Goal: Task Accomplishment & Management: Manage account settings

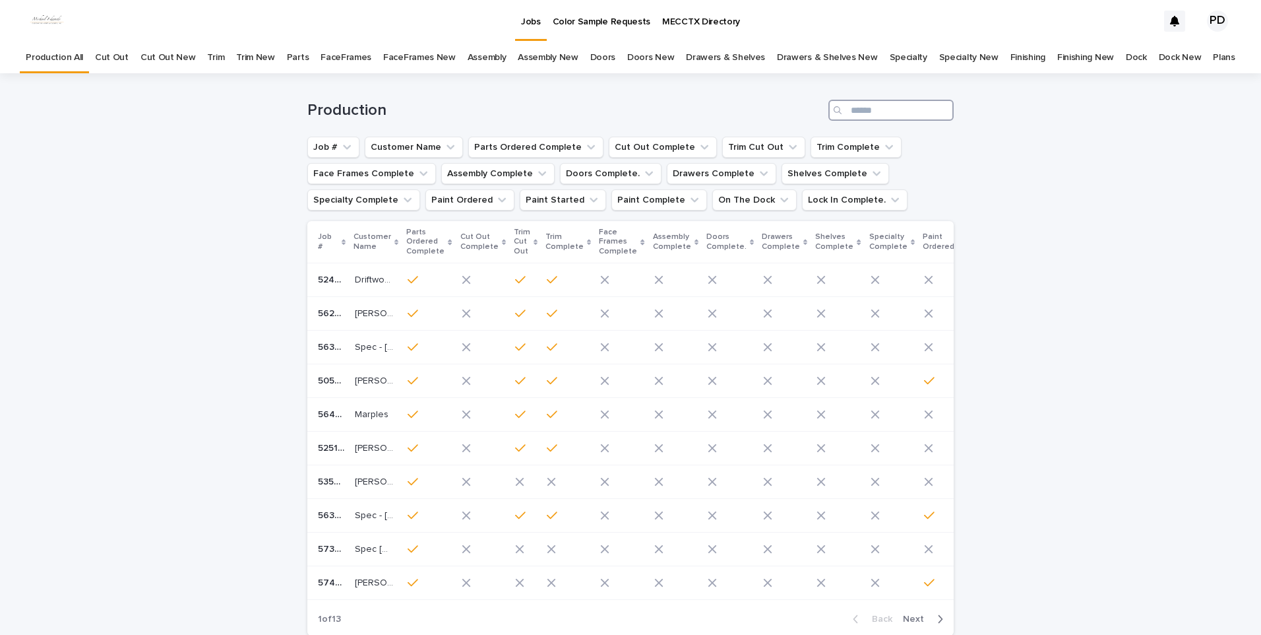
click at [894, 114] on input "Search" at bounding box center [890, 110] width 125 height 21
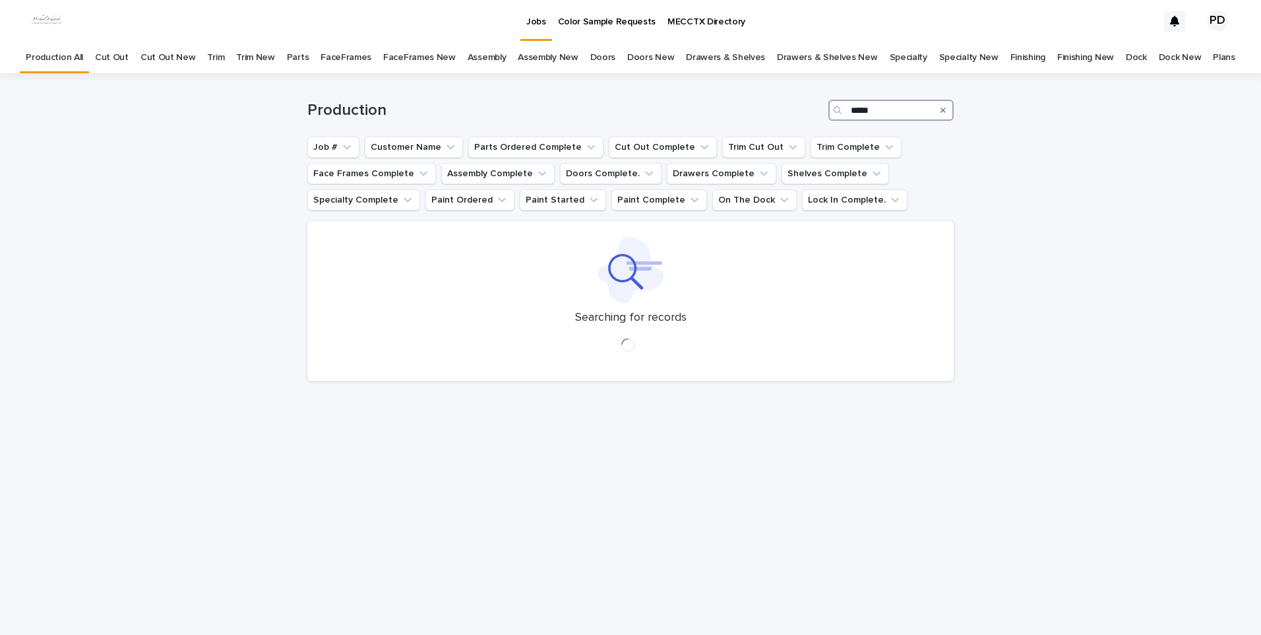
type input "****"
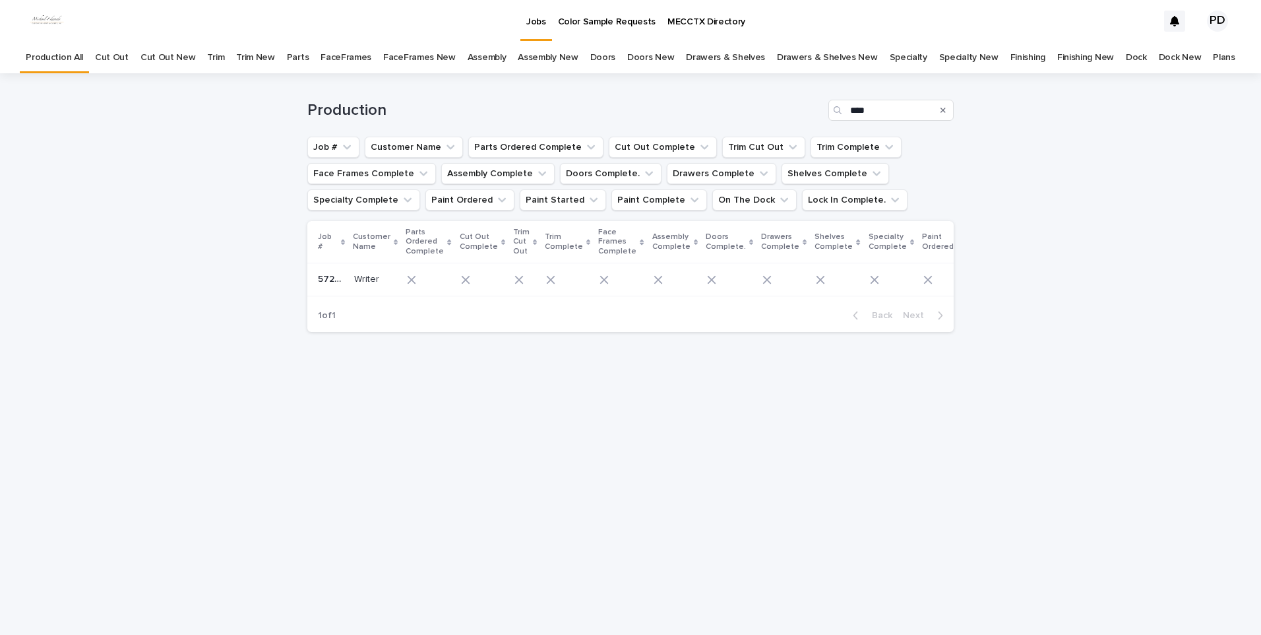
click at [359, 284] on p "Writer" at bounding box center [368, 278] width 28 height 14
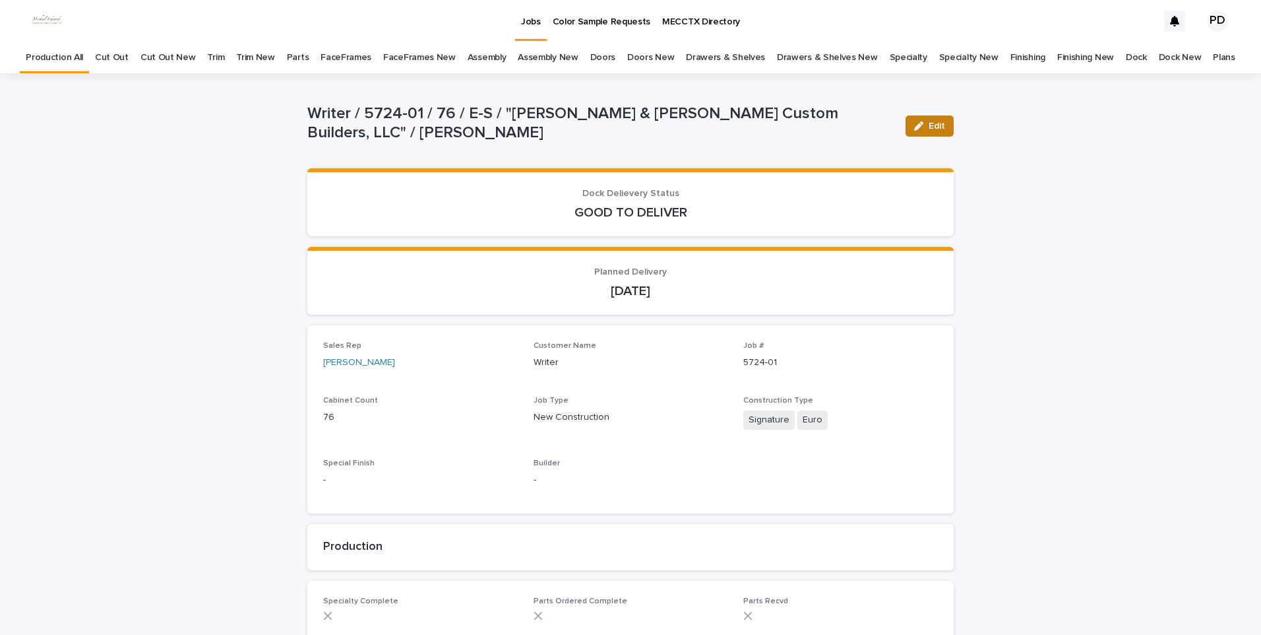
click at [935, 125] on span "Edit" at bounding box center [937, 125] width 16 height 9
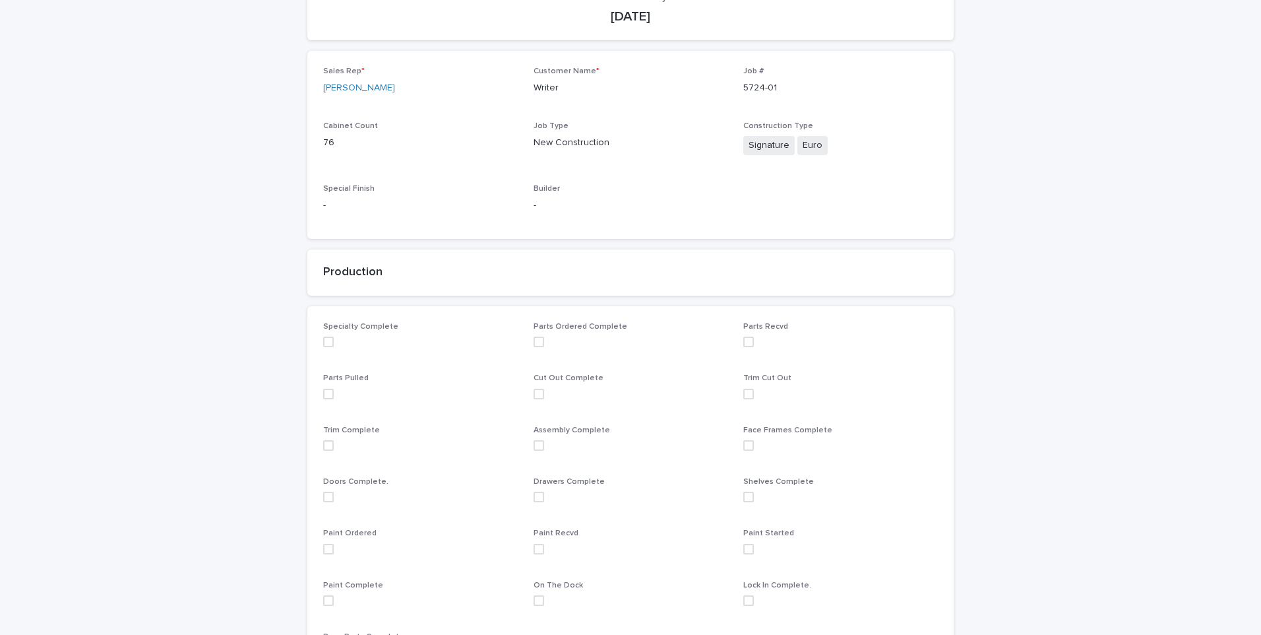
scroll to position [330, 0]
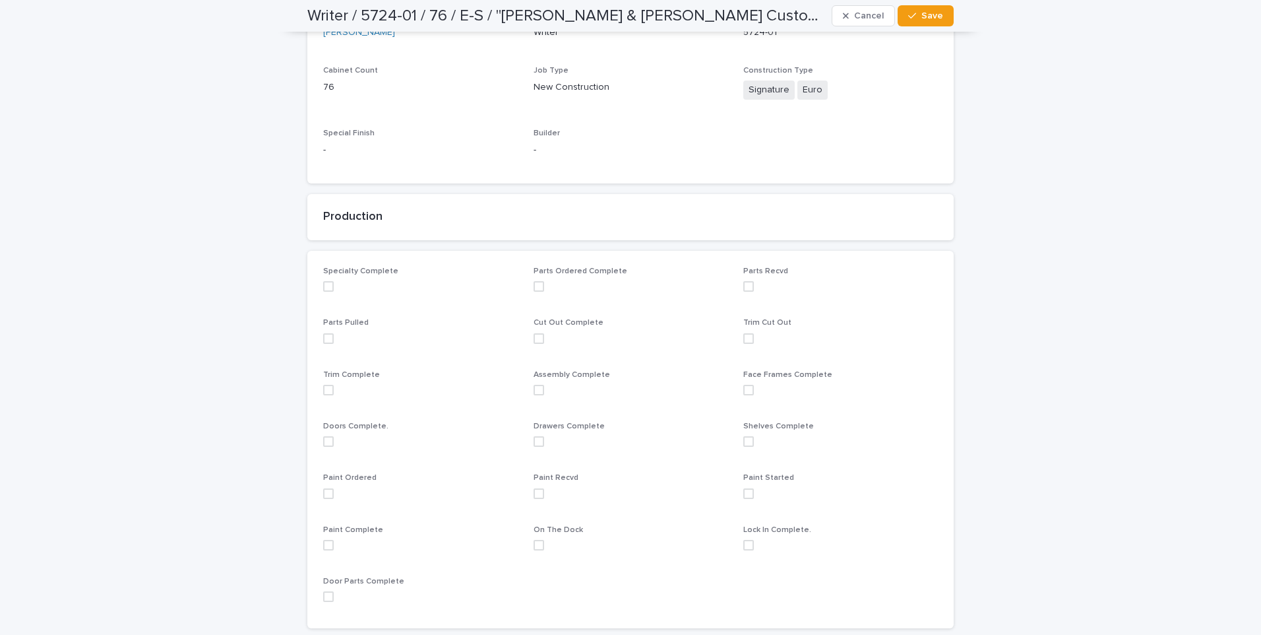
click at [323, 497] on span at bounding box center [328, 493] width 11 height 11
drag, startPoint x: 917, startPoint y: 15, endPoint x: 913, endPoint y: 49, distance: 35.2
click at [918, 16] on button "Save" at bounding box center [926, 15] width 56 height 21
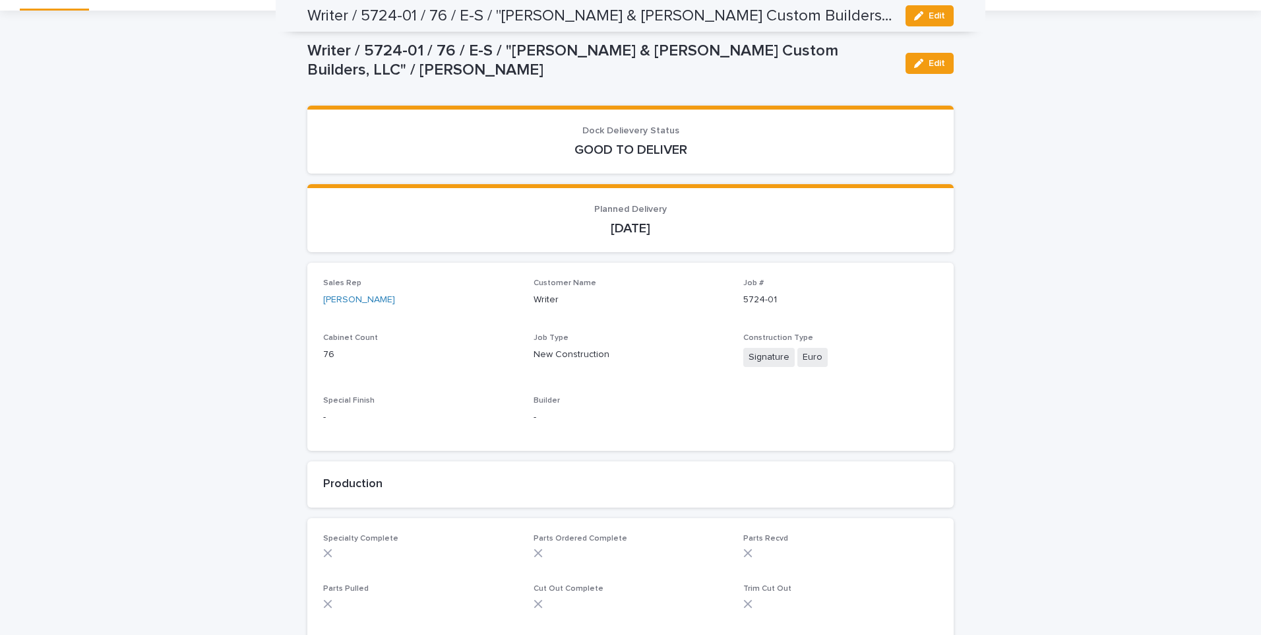
scroll to position [0, 0]
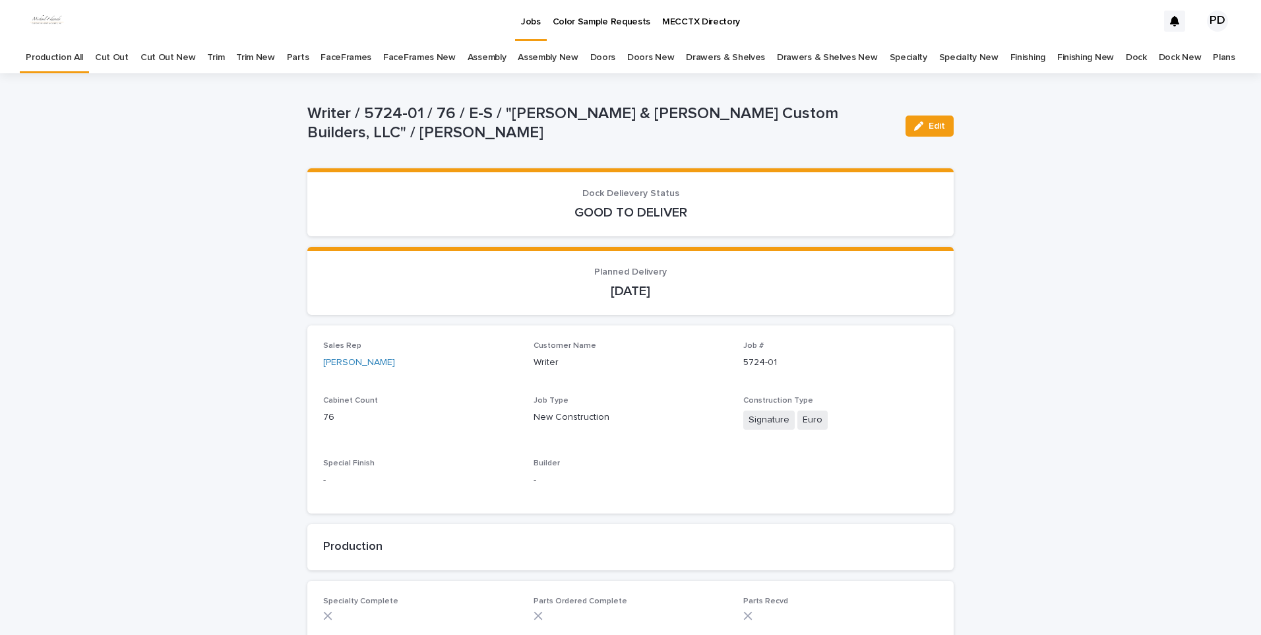
click at [529, 25] on p "Jobs" at bounding box center [531, 14] width 20 height 28
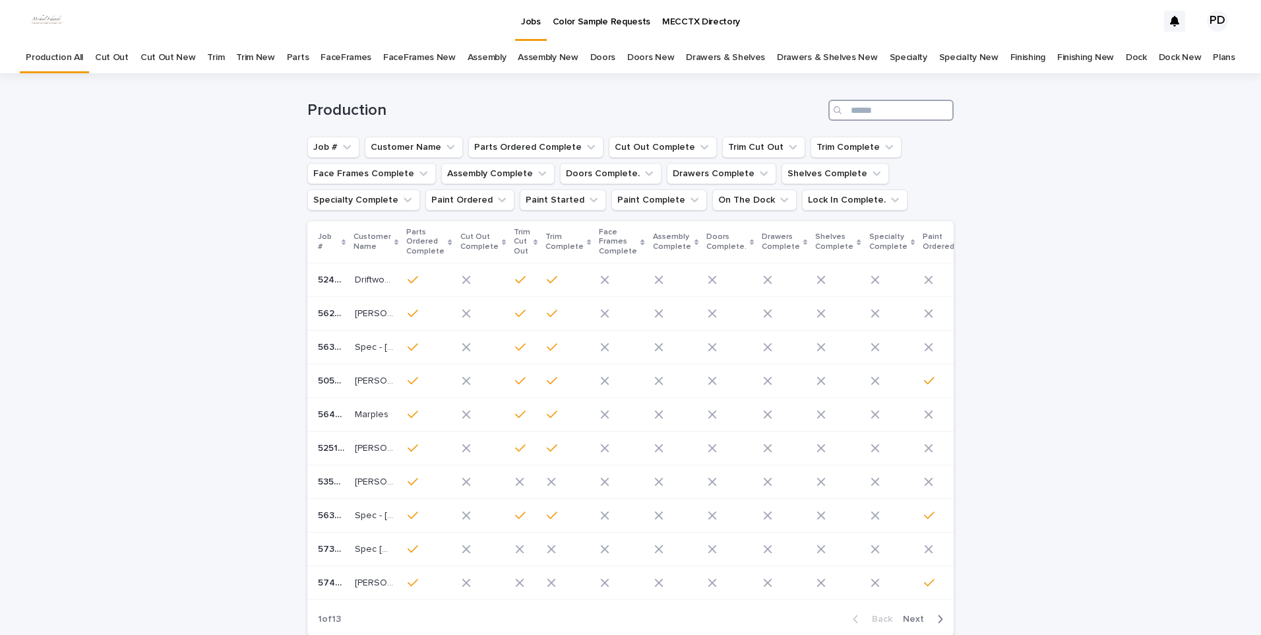
click at [860, 110] on input "Search" at bounding box center [890, 110] width 125 height 21
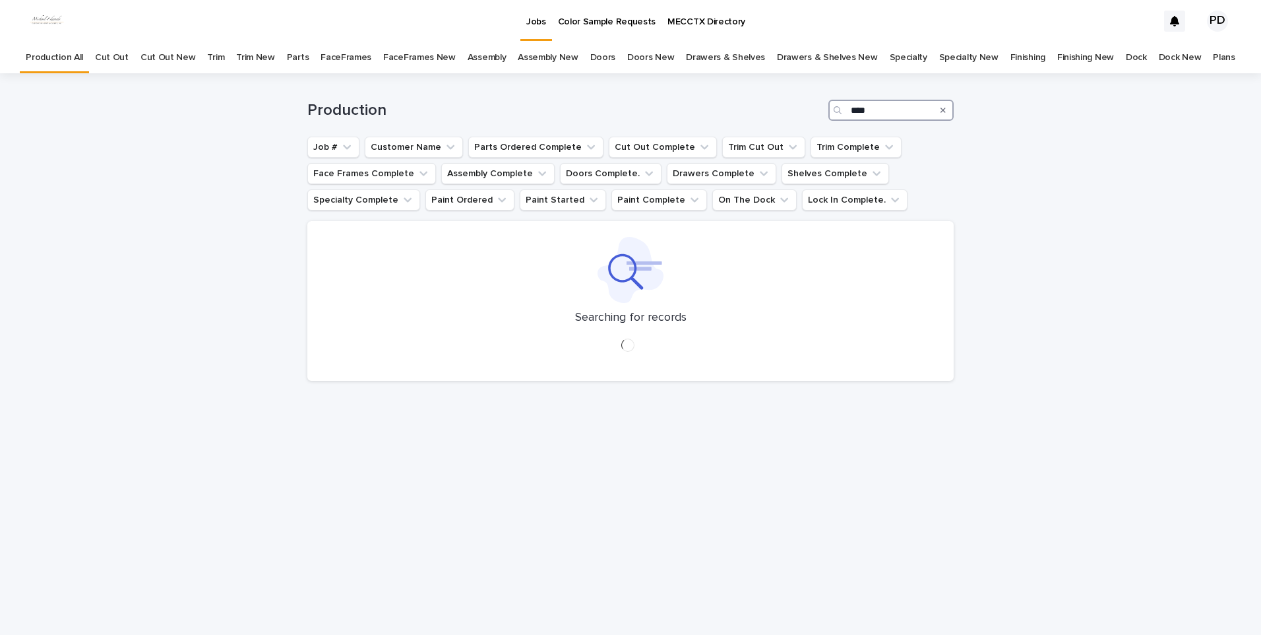
type input "****"
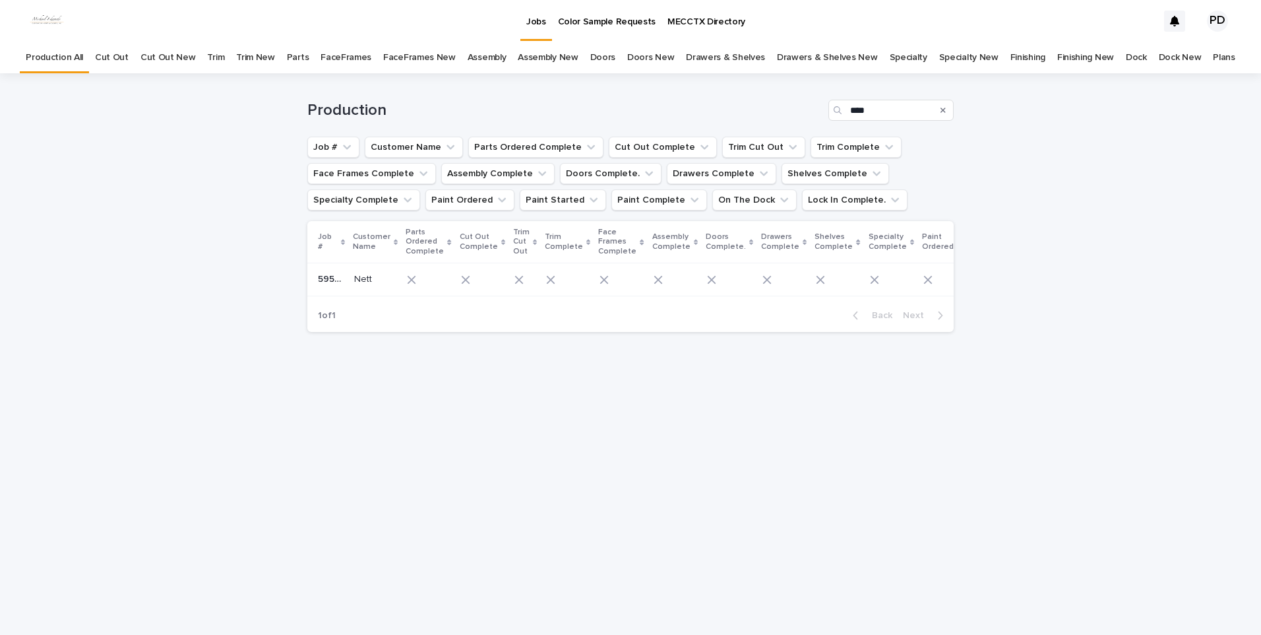
click at [342, 286] on div "5958-01 5958-01" at bounding box center [331, 279] width 26 height 22
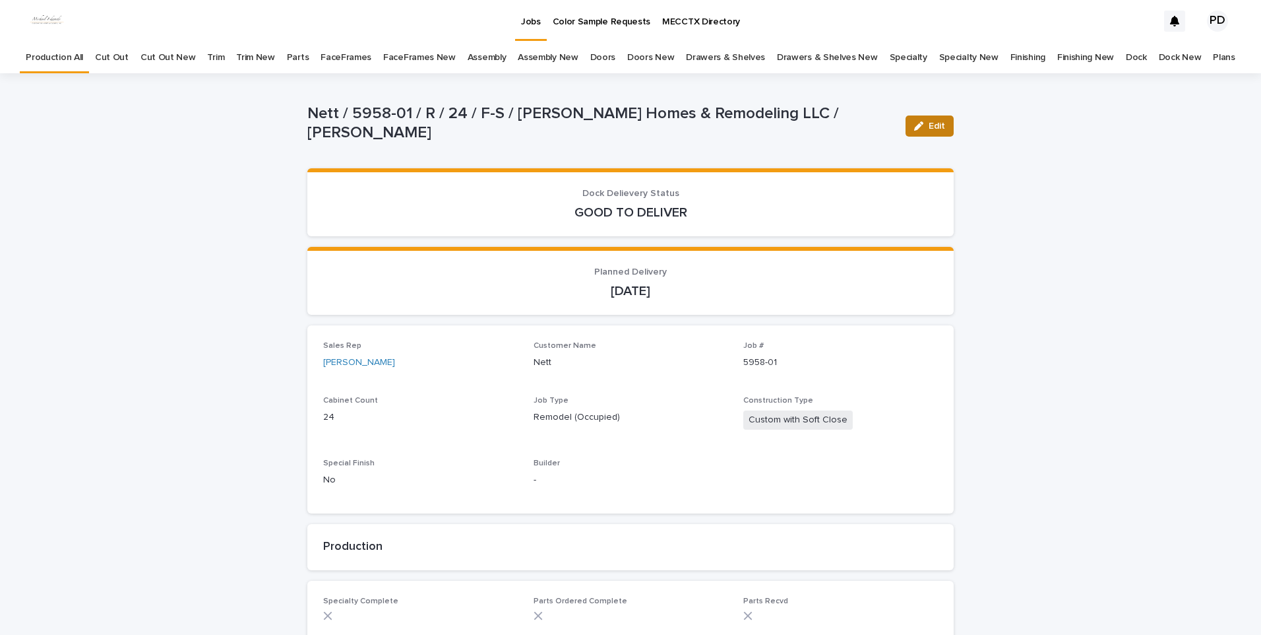
click at [929, 124] on span "Edit" at bounding box center [937, 125] width 16 height 9
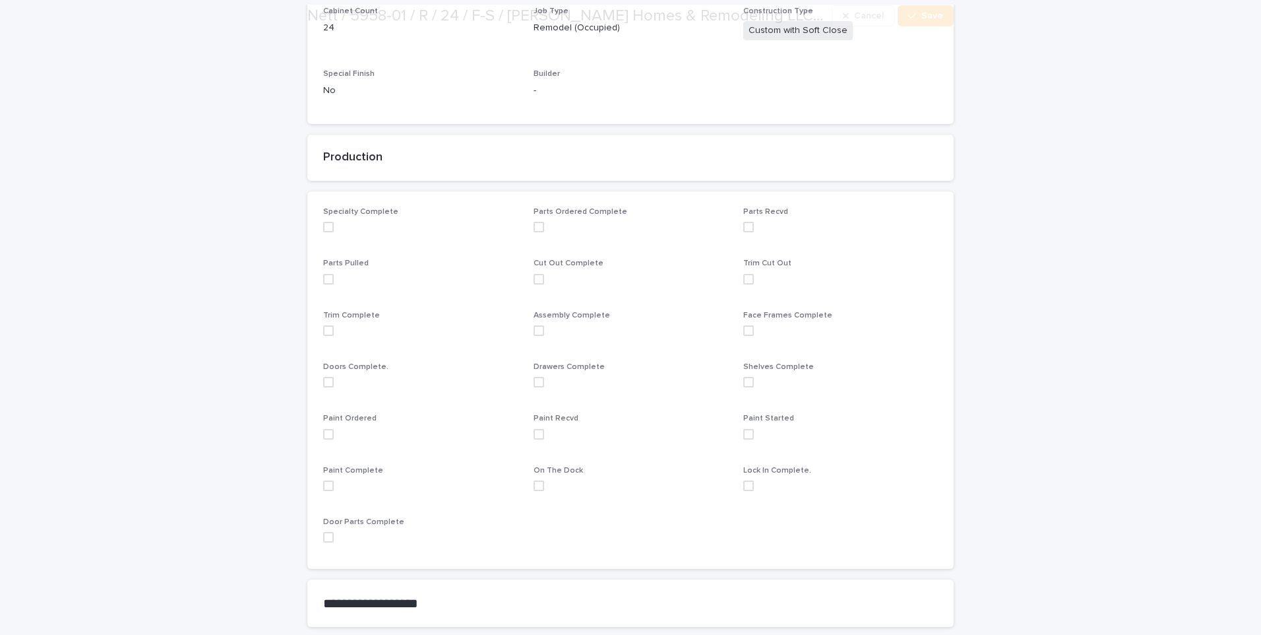
scroll to position [396, 0]
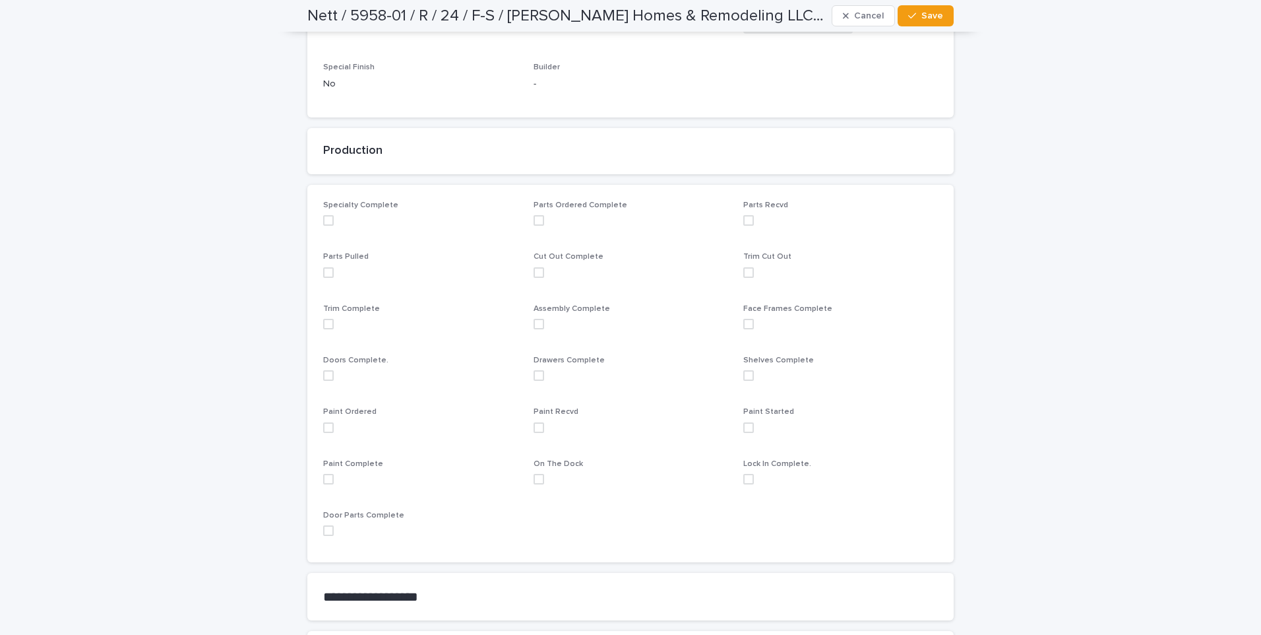
click at [323, 425] on span at bounding box center [328, 427] width 11 height 11
drag, startPoint x: 933, startPoint y: 20, endPoint x: 1016, endPoint y: 31, distance: 84.4
click at [940, 20] on button "Save" at bounding box center [926, 15] width 56 height 21
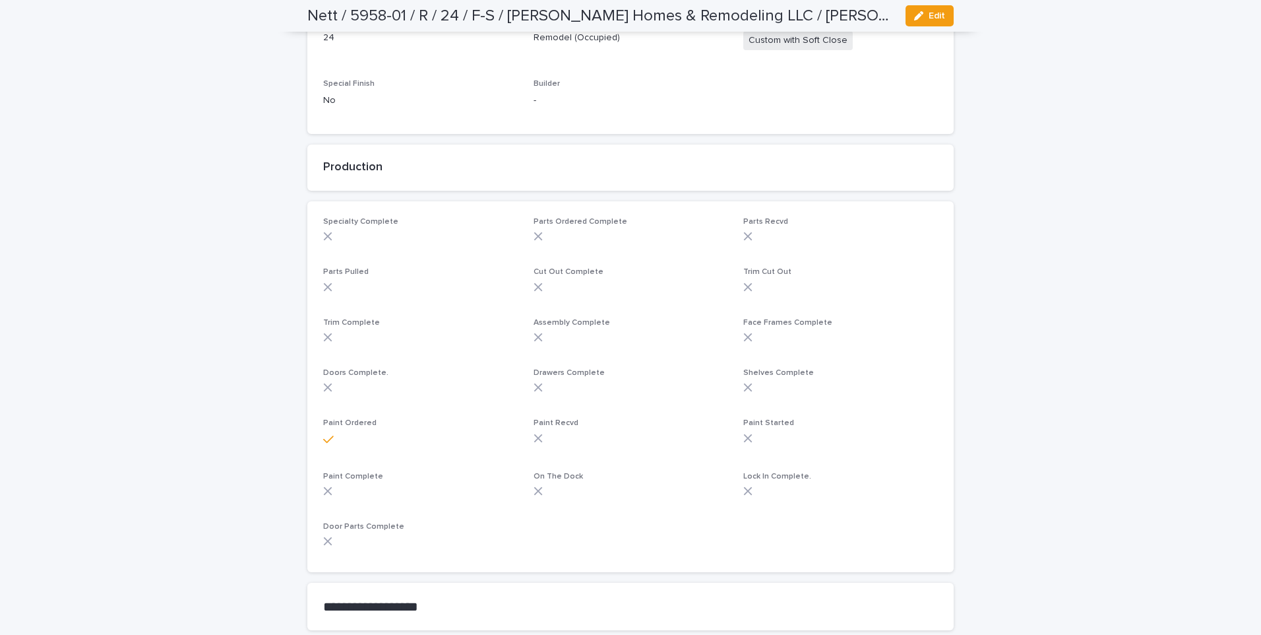
scroll to position [0, 0]
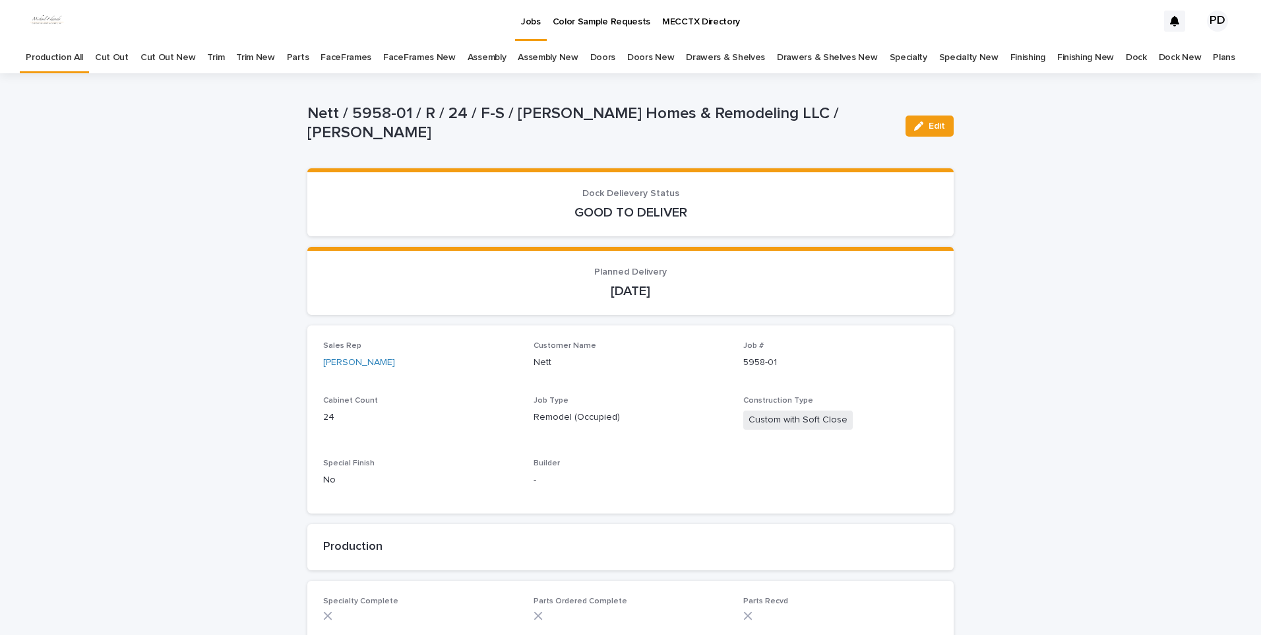
click at [542, 23] on div "Jobs" at bounding box center [531, 14] width 32 height 28
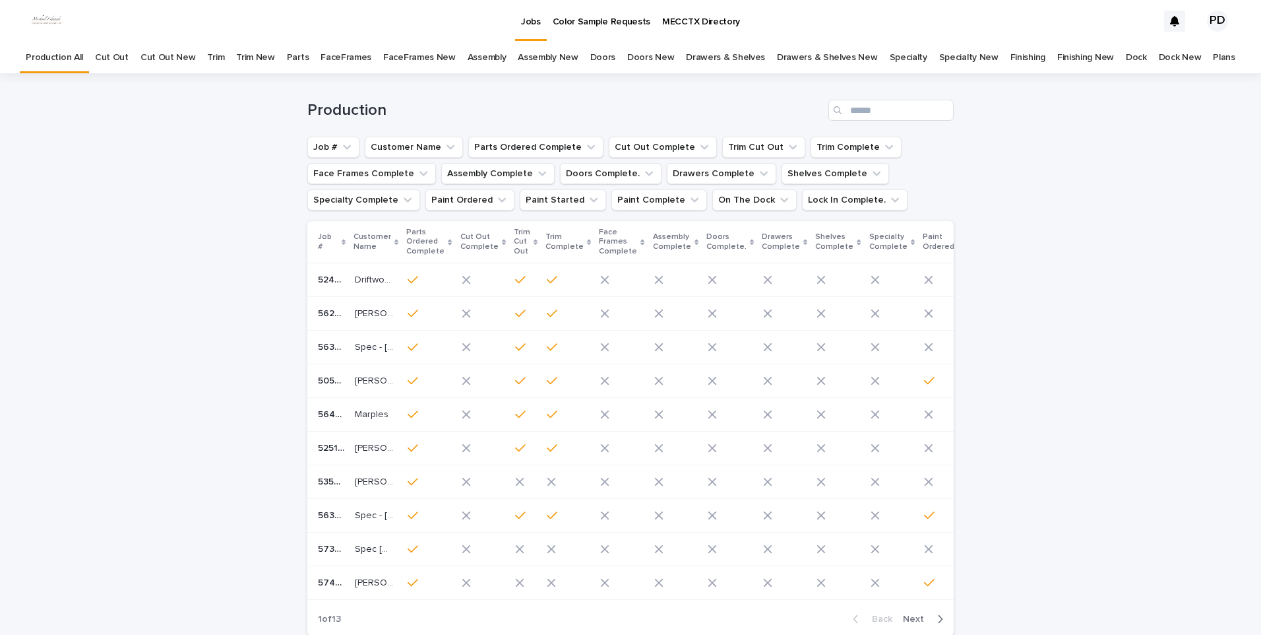
click at [869, 98] on div "Production" at bounding box center [630, 104] width 646 height 63
click at [871, 102] on input "Search" at bounding box center [890, 110] width 125 height 21
type input "****"
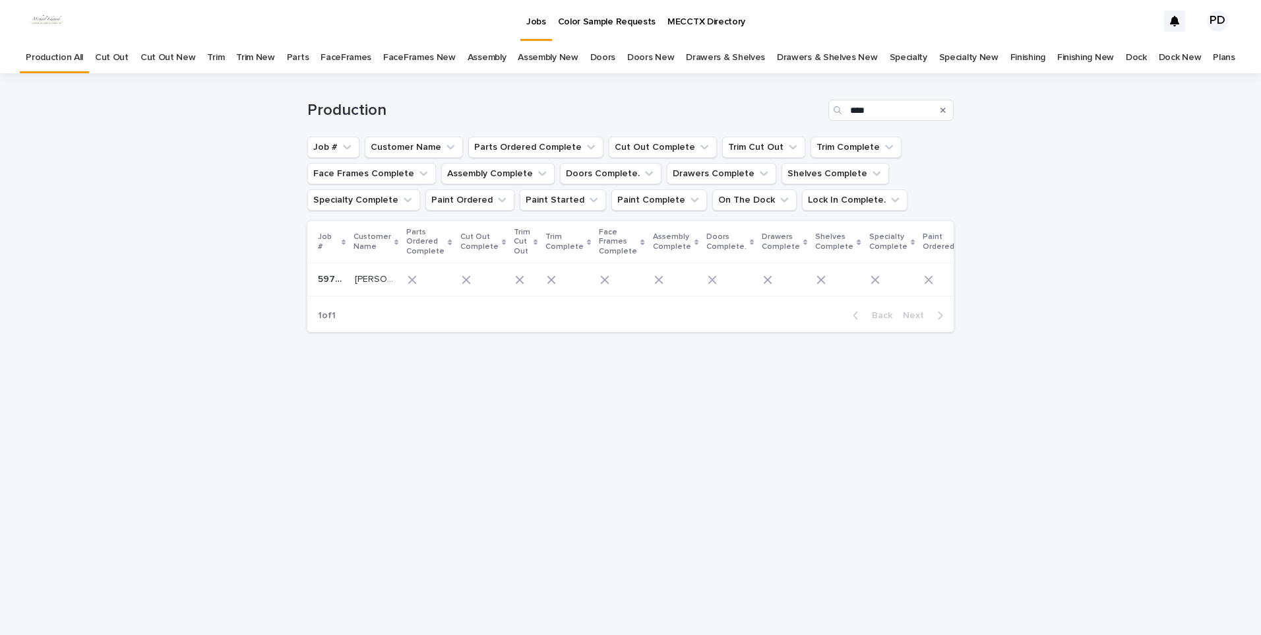
click at [355, 275] on p "[PERSON_NAME]" at bounding box center [376, 278] width 42 height 14
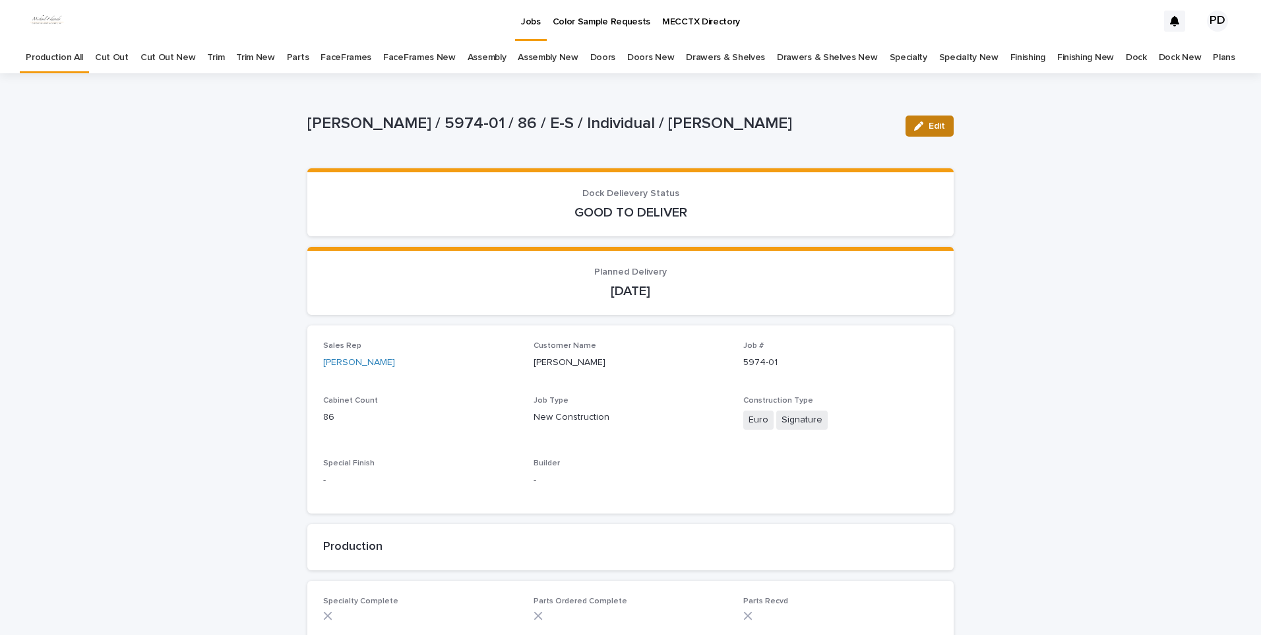
click at [939, 129] on span "Edit" at bounding box center [937, 125] width 16 height 9
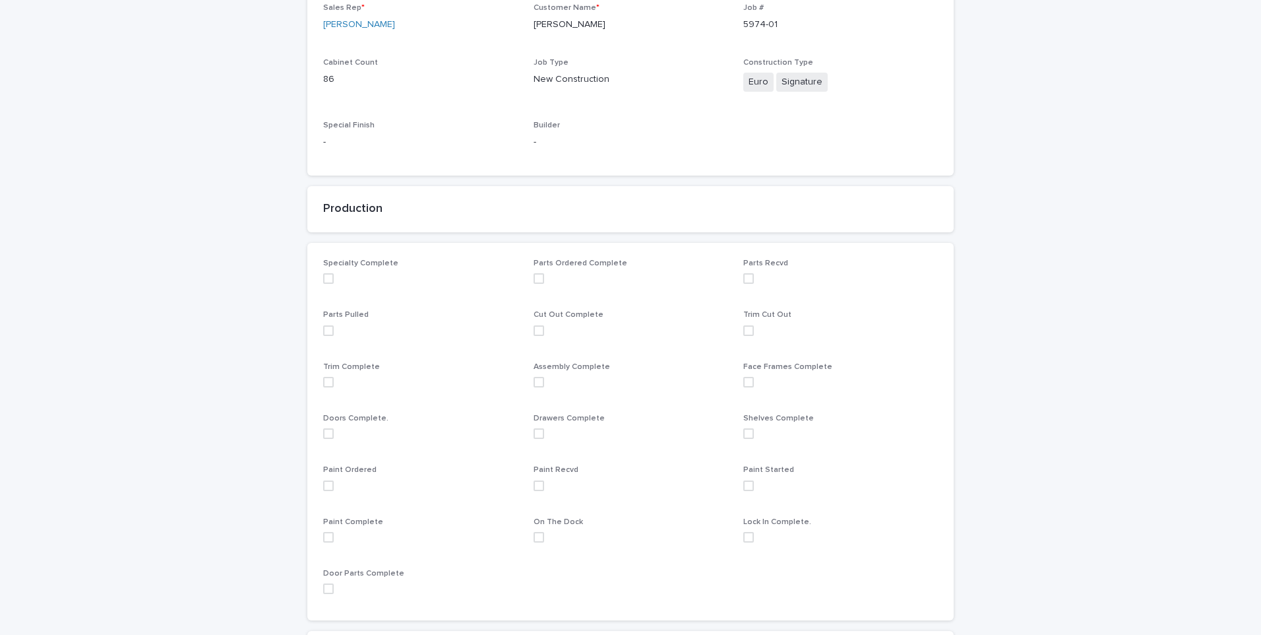
scroll to position [396, 0]
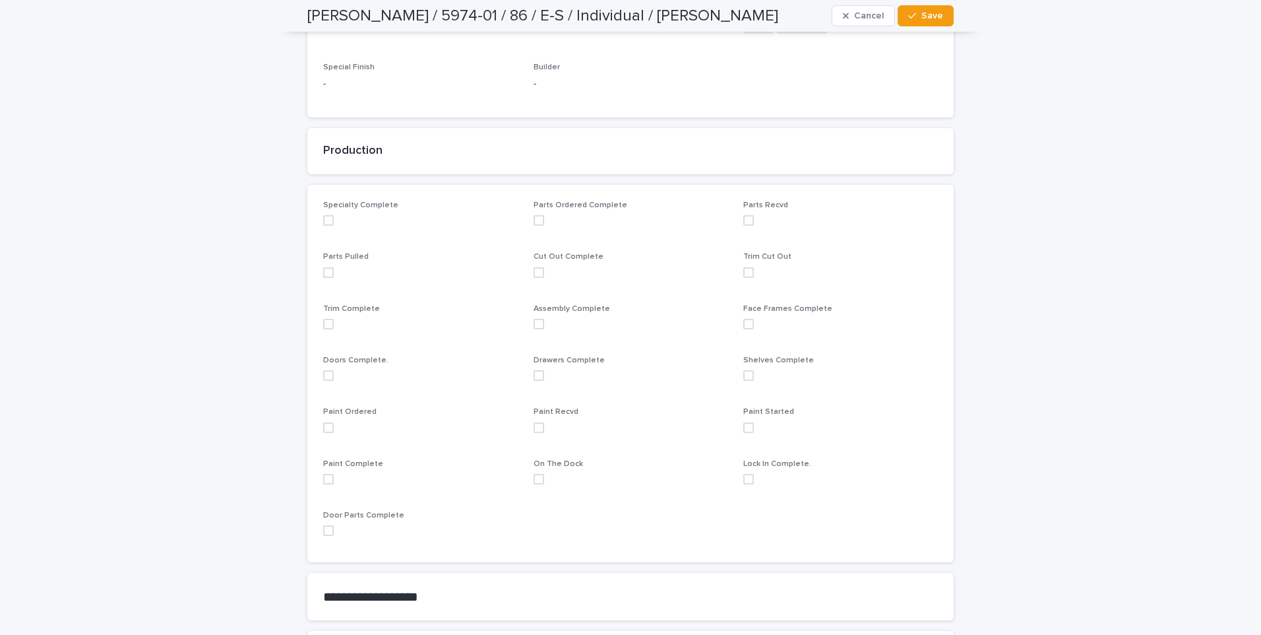
drag, startPoint x: 323, startPoint y: 427, endPoint x: 592, endPoint y: 272, distance: 310.2
click at [323, 425] on span at bounding box center [328, 427] width 11 height 11
drag, startPoint x: 914, startPoint y: 18, endPoint x: 919, endPoint y: 49, distance: 30.8
click at [918, 22] on button "Save" at bounding box center [926, 15] width 56 height 21
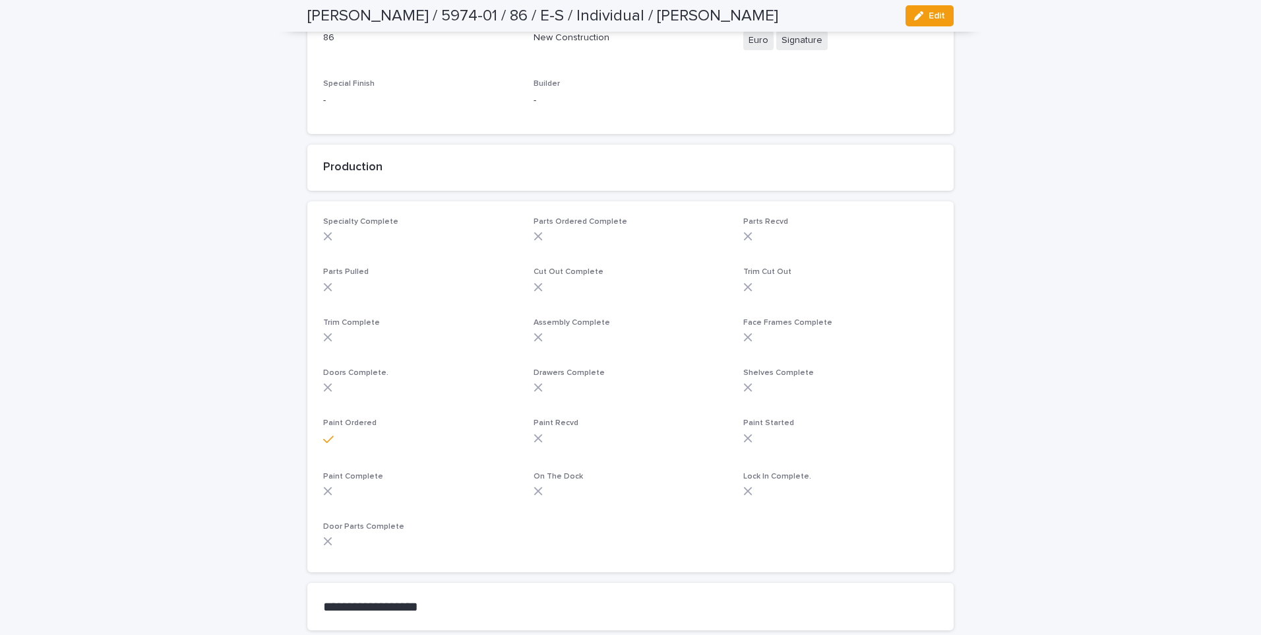
scroll to position [0, 0]
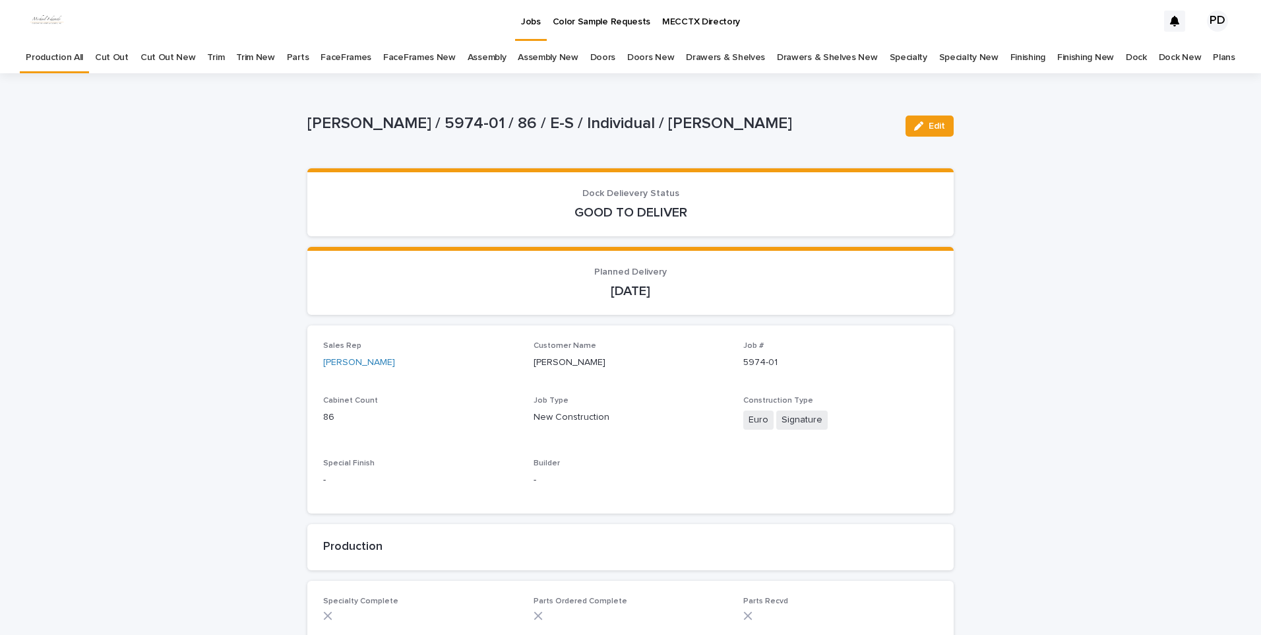
click at [530, 26] on p "Jobs" at bounding box center [531, 14] width 20 height 28
